Goal: Information Seeking & Learning: Learn about a topic

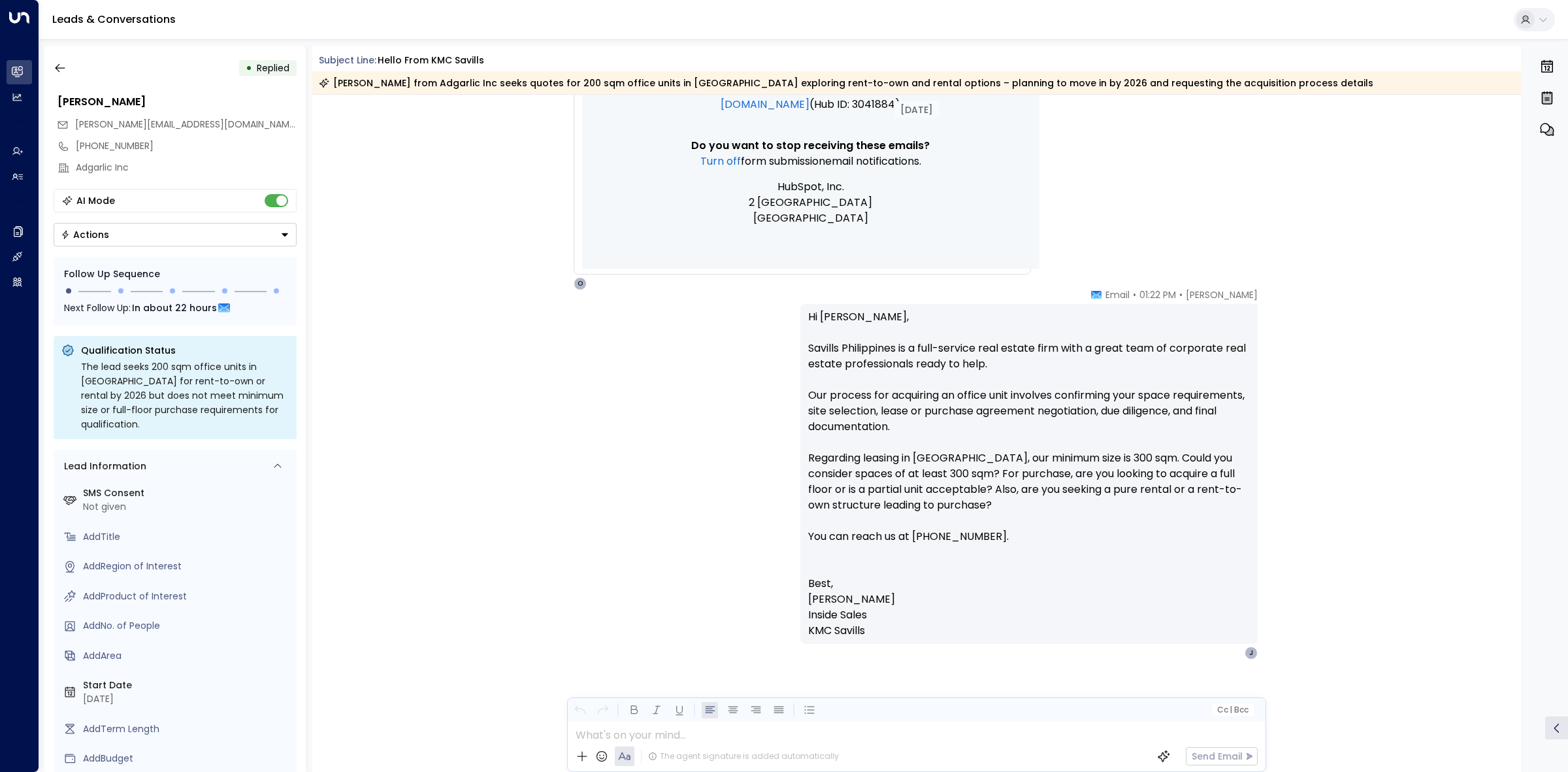
scroll to position [1099, 0]
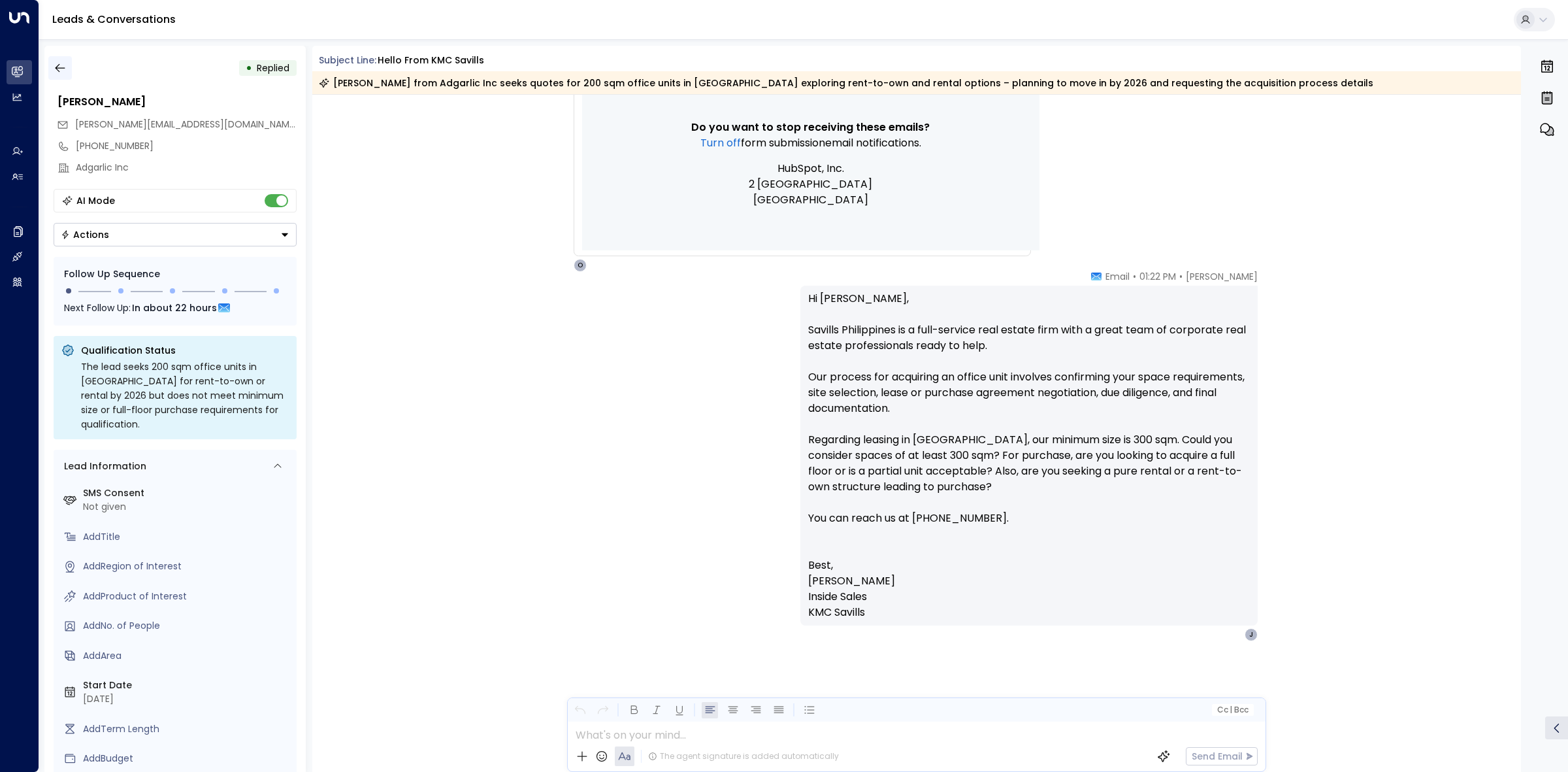
click at [56, 64] on icon "button" at bounding box center [60, 68] width 13 height 13
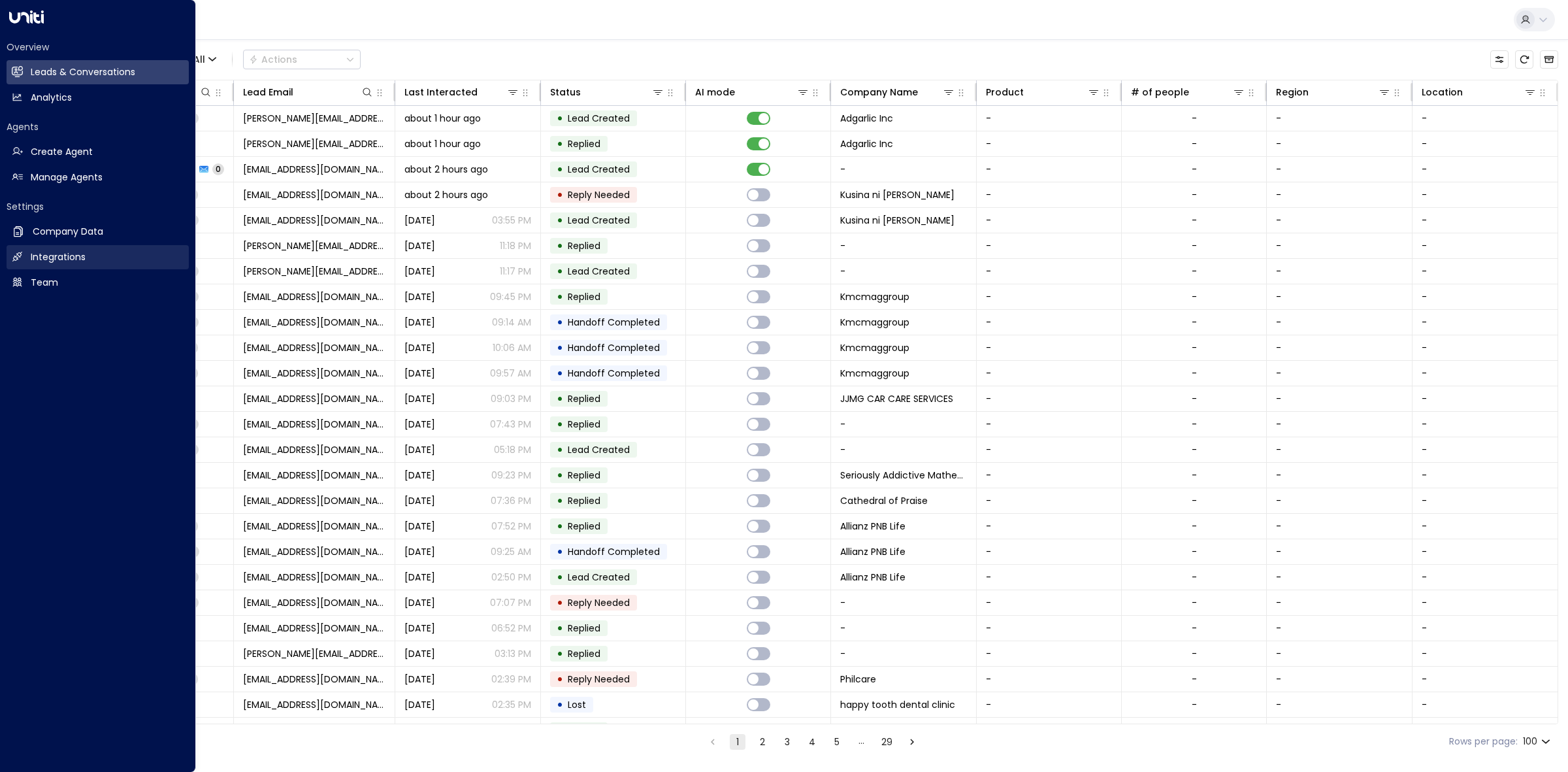
click at [82, 258] on h2 "Integrations" at bounding box center [58, 257] width 55 height 14
click at [99, 236] on h2 "Company Data" at bounding box center [68, 231] width 71 height 14
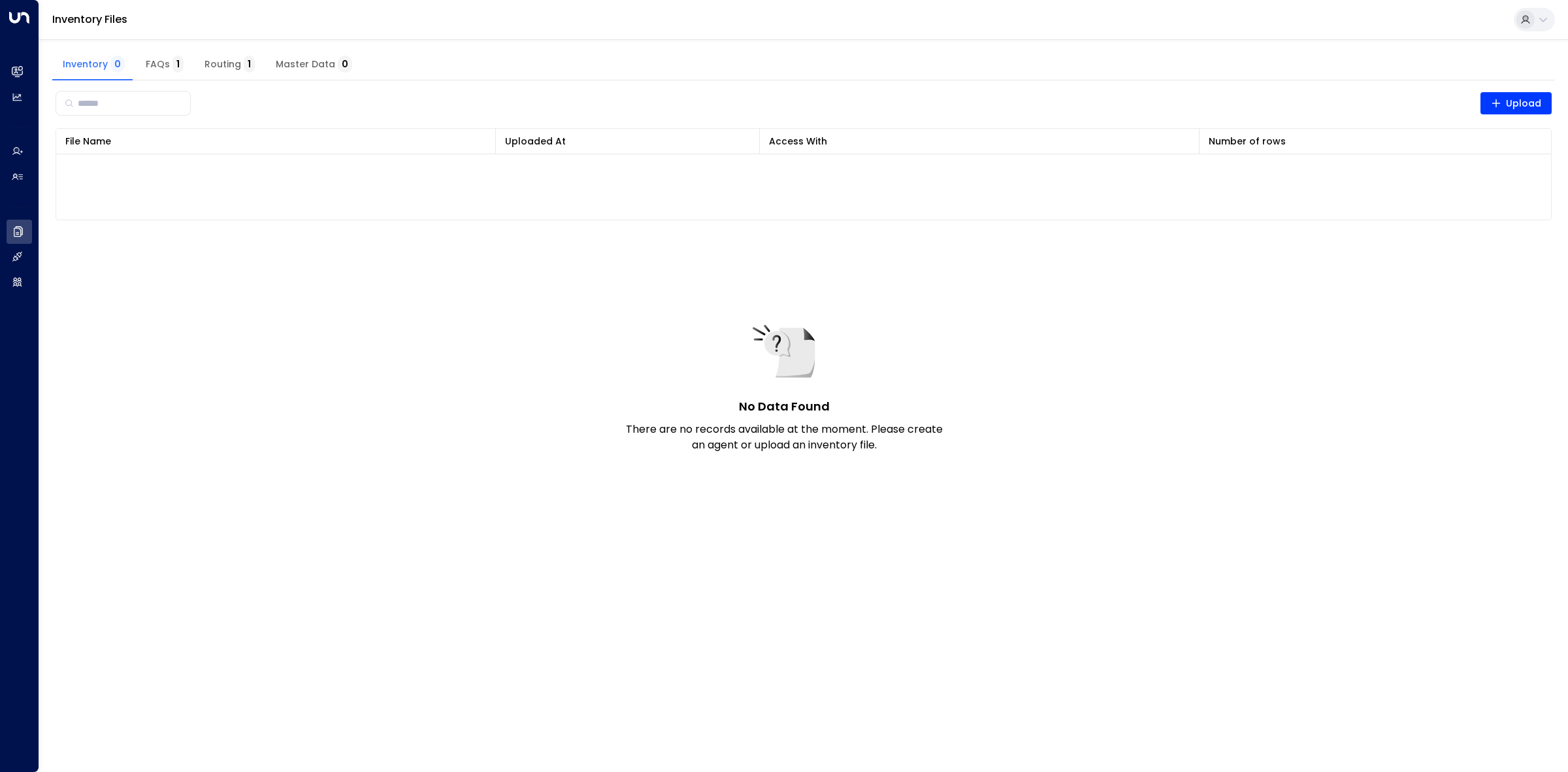
click at [216, 60] on span "Routing 1" at bounding box center [229, 65] width 50 height 12
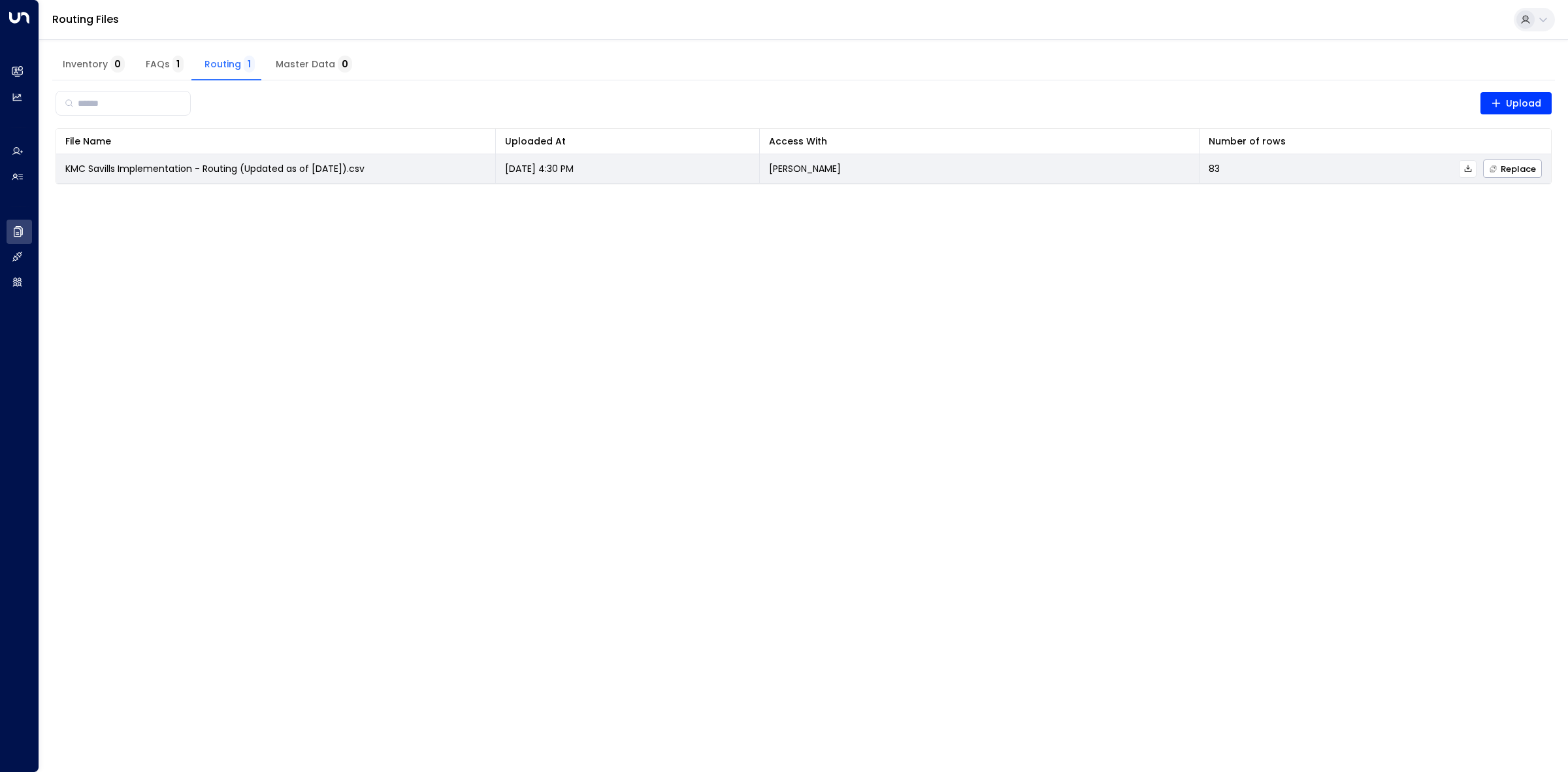
click at [419, 168] on td "KMC Savills Implementation - Routing (Updated as of [DATE]).csv" at bounding box center [276, 169] width 440 height 29
click at [1469, 162] on button at bounding box center [1468, 169] width 18 height 18
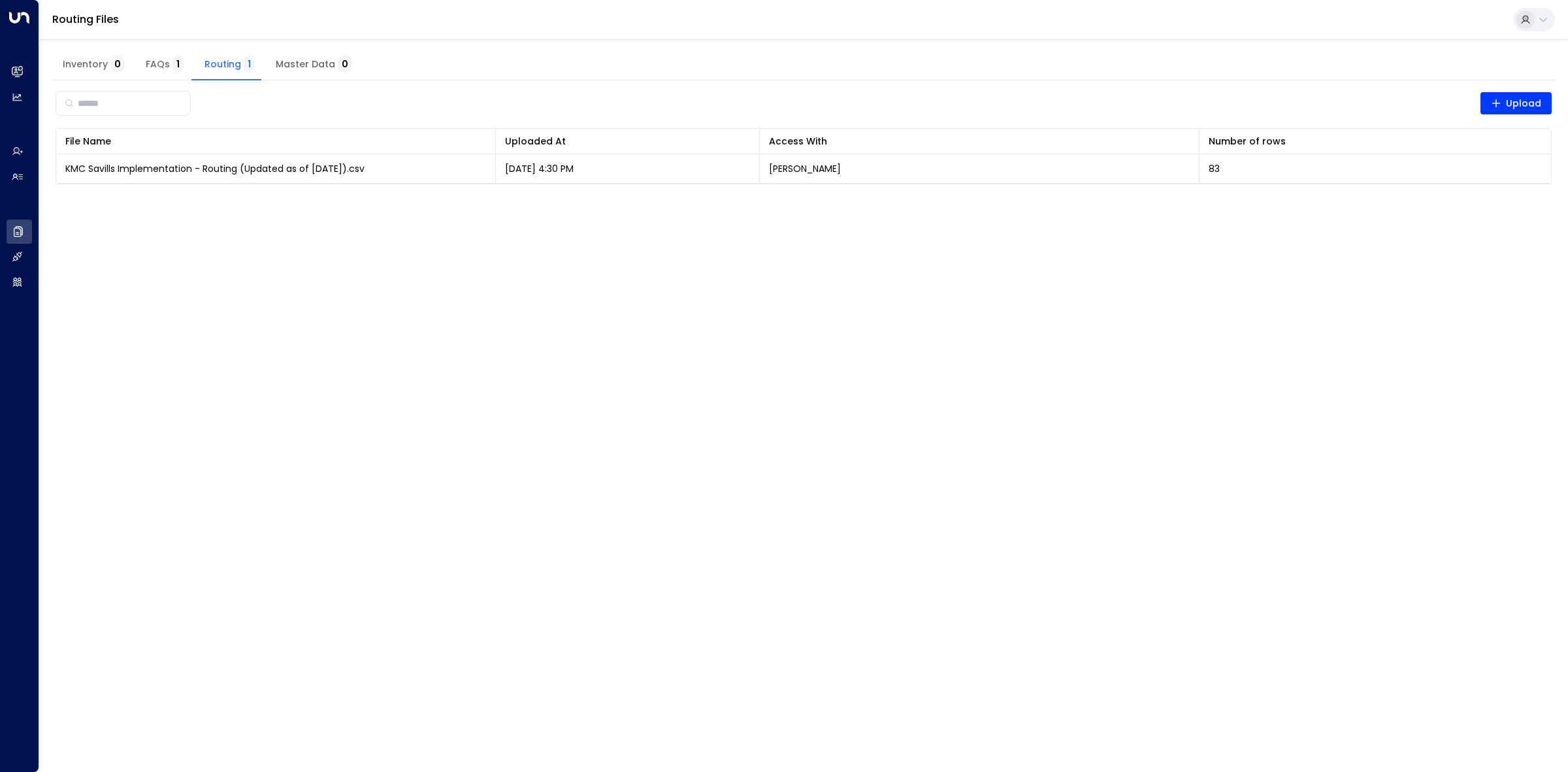
click at [1088, 200] on html "Overview Leads & Conversations Leads & Conversations Analytics Analytics Agents…" at bounding box center [784, 100] width 1568 height 200
drag, startPoint x: 860, startPoint y: 286, endPoint x: 430, endPoint y: 238, distance: 432.7
click at [858, 200] on html "Overview Leads & Conversations Leads & Conversations Analytics Analytics Agents…" at bounding box center [784, 100] width 1568 height 200
